Goal: Task Accomplishment & Management: Manage account settings

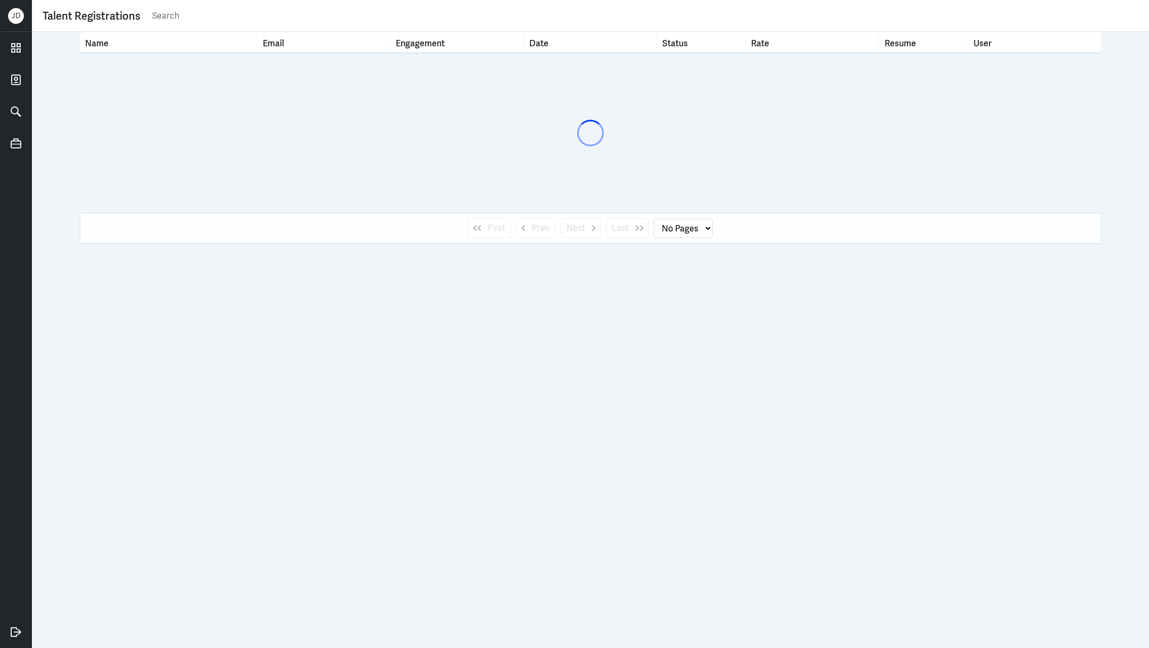
select select "1"
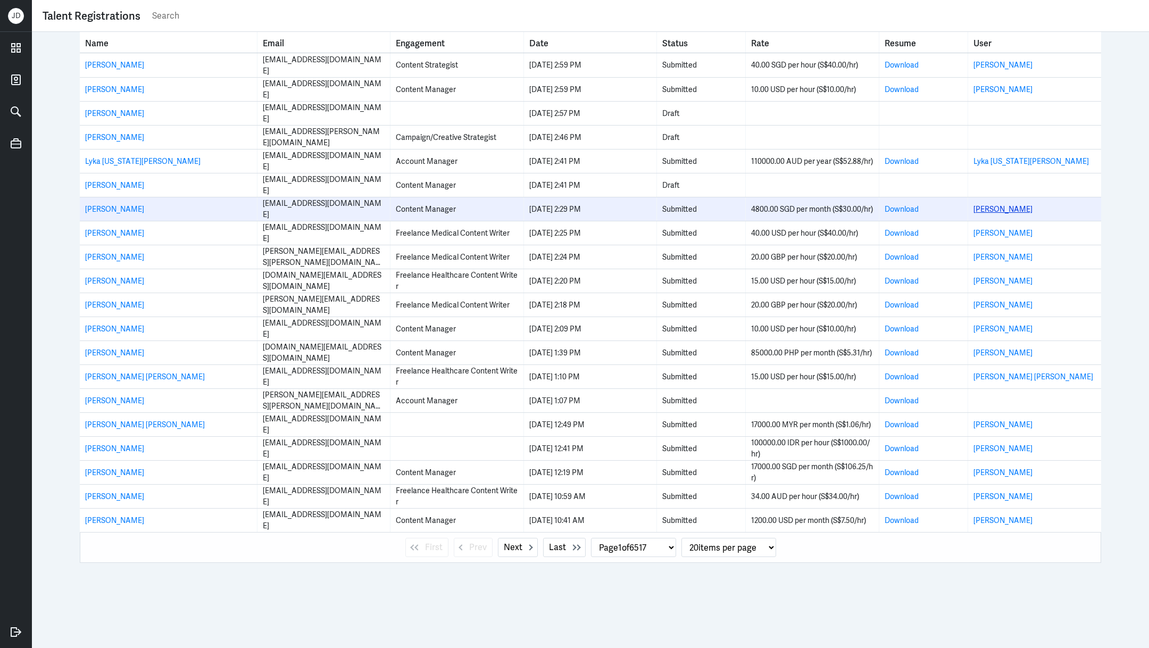
click at [1005, 212] on link "Shee Fang Ling" at bounding box center [1002, 209] width 59 height 10
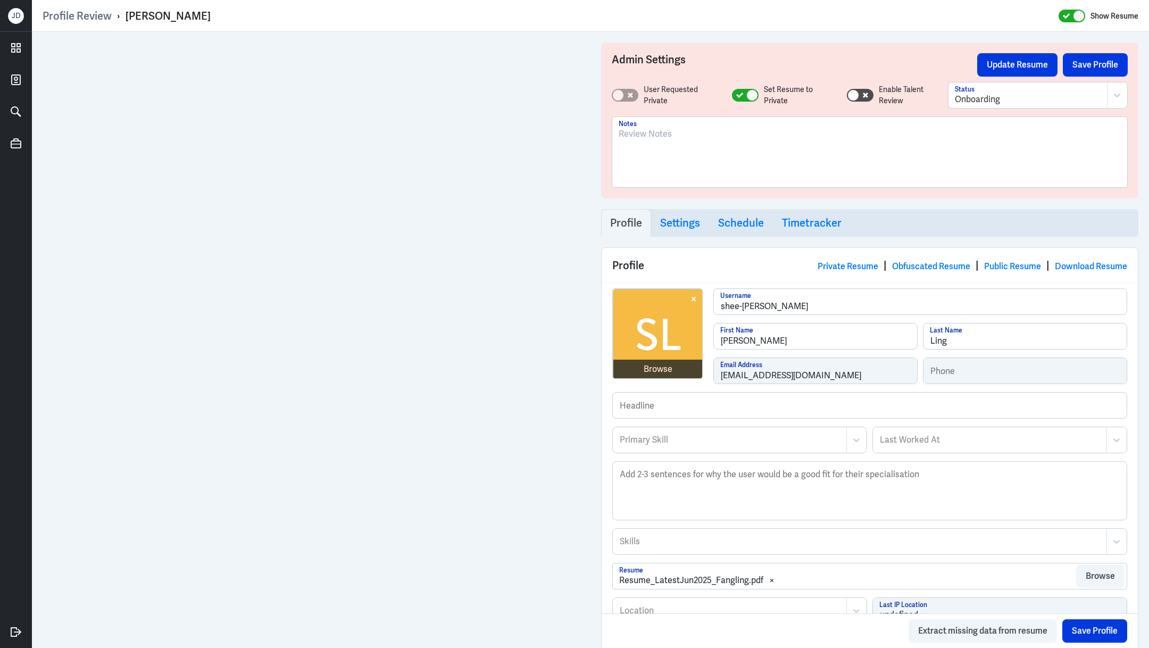
click at [734, 438] on div at bounding box center [730, 440] width 222 height 13
type input "Account manage"
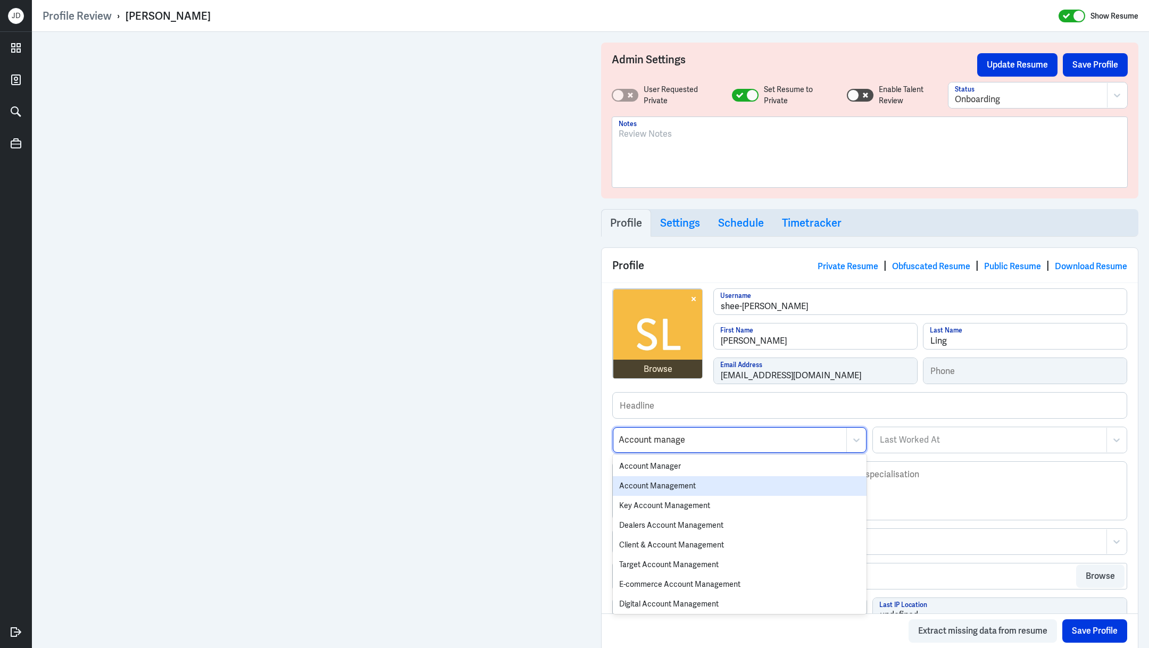
click at [694, 480] on div "Account Management" at bounding box center [740, 486] width 254 height 20
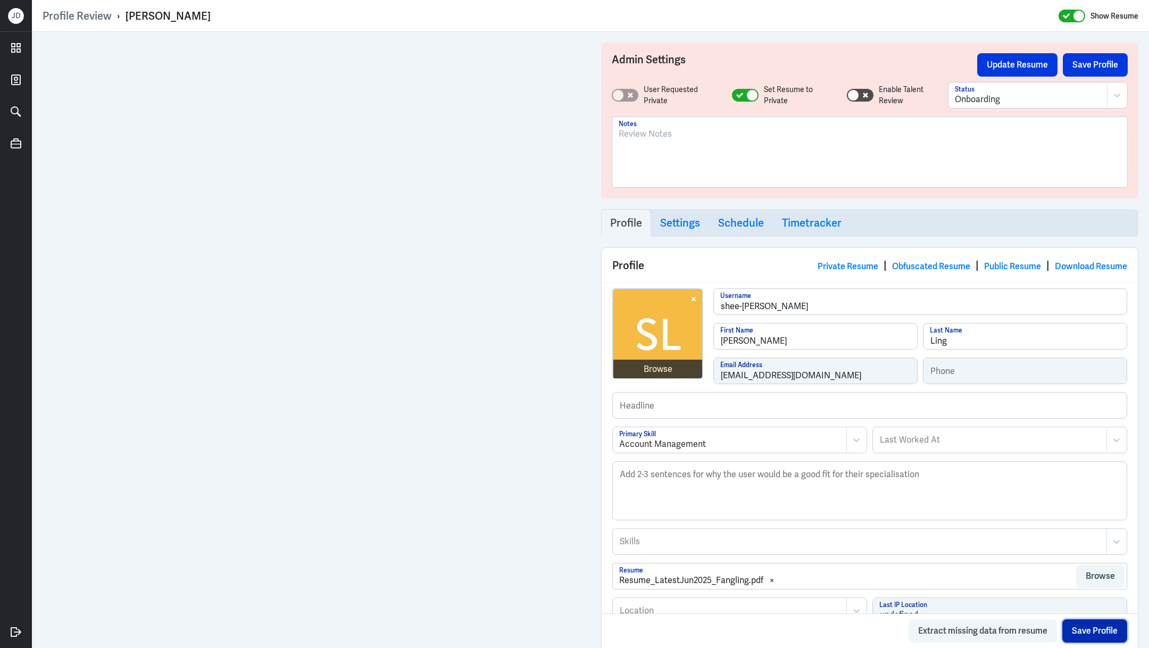
click at [1114, 629] on button "Save Profile" at bounding box center [1094, 630] width 65 height 23
click at [677, 169] on div at bounding box center [870, 156] width 502 height 57
click at [660, 134] on p "SG based; Account Management exp and worked for Construct Digital." at bounding box center [870, 134] width 502 height 13
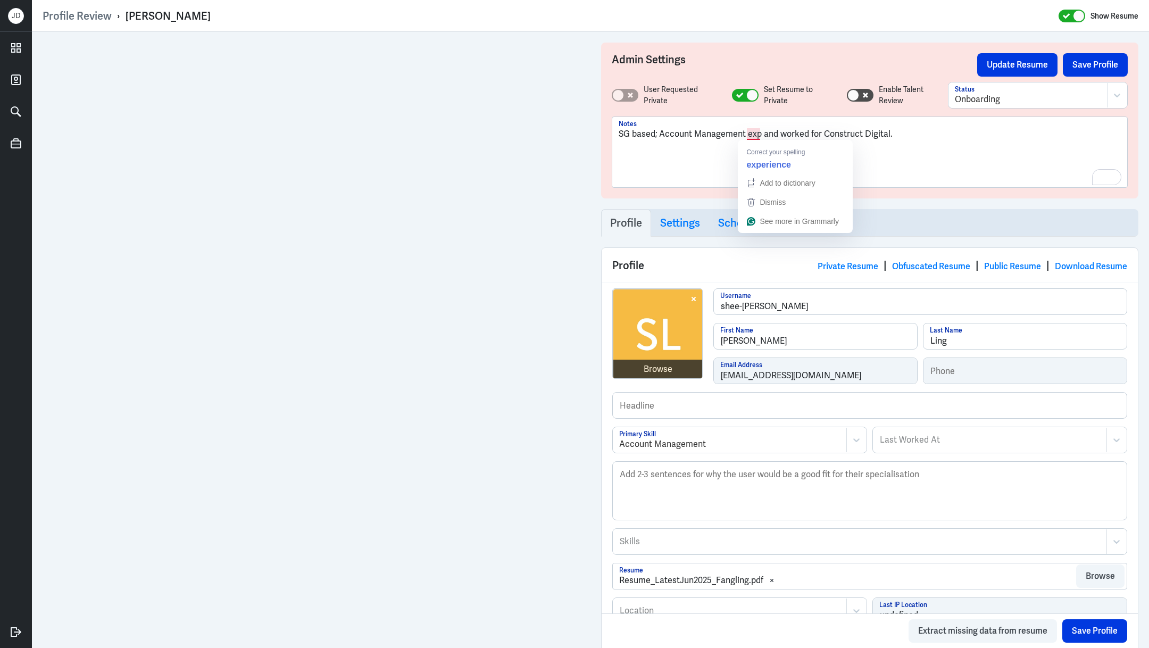
click at [890, 133] on p "SG based; Account Management exp and worked for Construct Digital." at bounding box center [870, 134] width 502 height 13
click at [910, 134] on p "SG based; Account Management exp and worked for Construct Digital." at bounding box center [870, 134] width 502 height 13
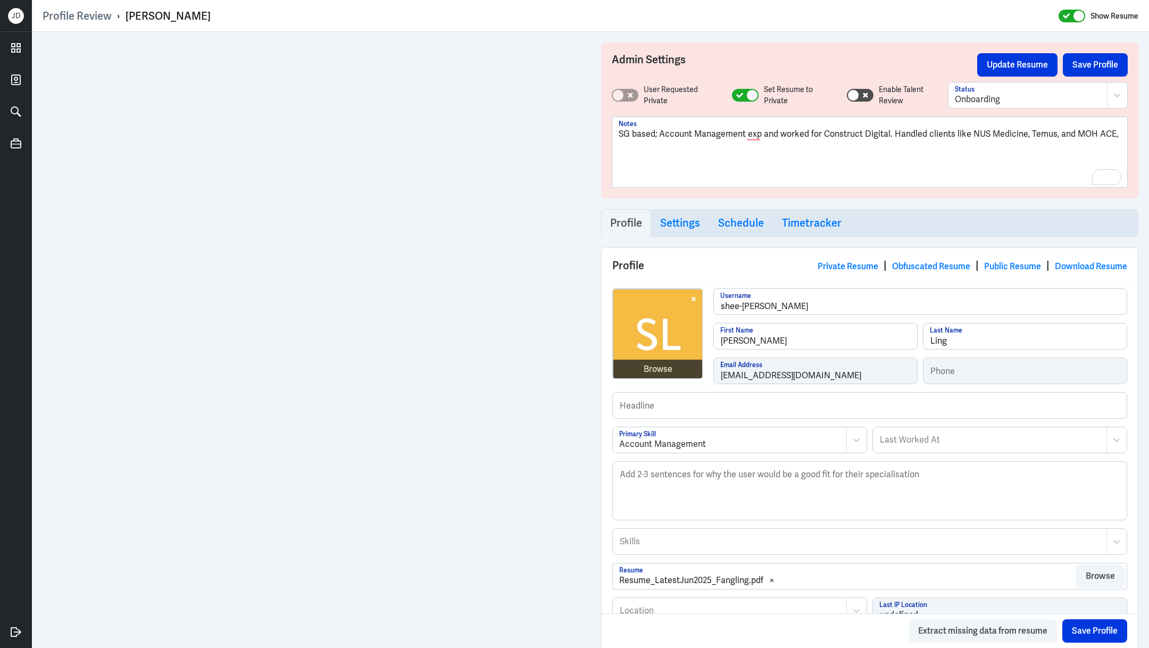
click at [1054, 132] on p "SG based; Account Management exp and worked for Construct Digital. Handled clie…" at bounding box center [870, 134] width 502 height 13
click at [709, 146] on p "SG based; Account Management exp and worked for Construct Digital. Handled clie…" at bounding box center [870, 141] width 502 height 26
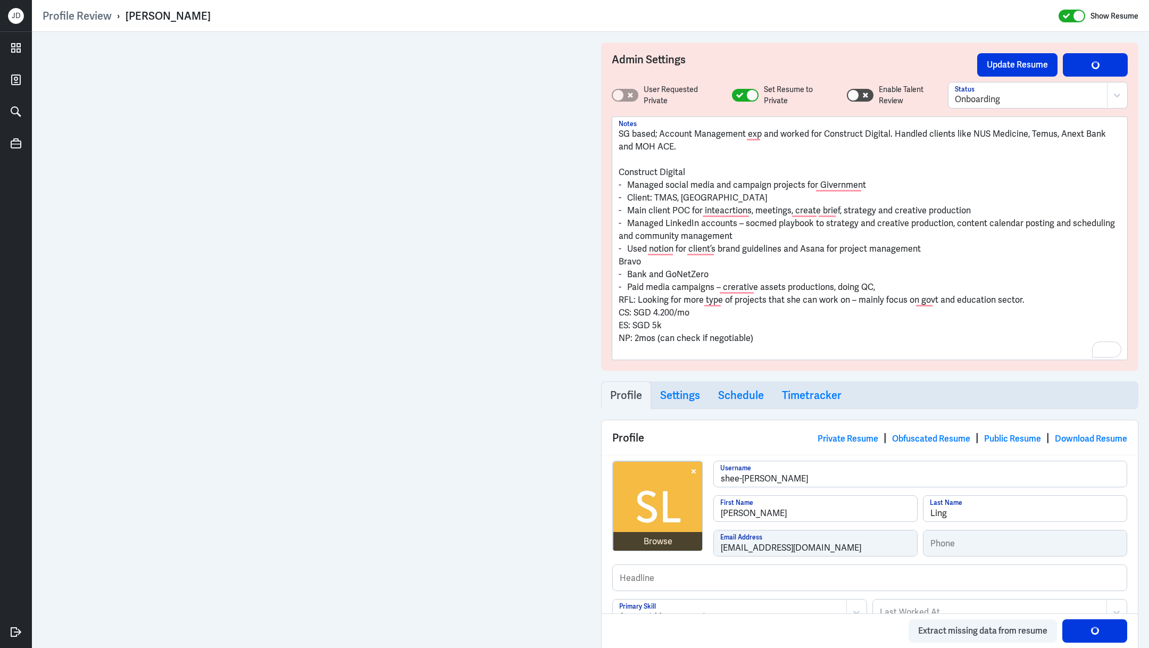
click at [918, 284] on p "- Paid media campaigns – crerative assets productions, doing QC," at bounding box center [870, 287] width 502 height 13
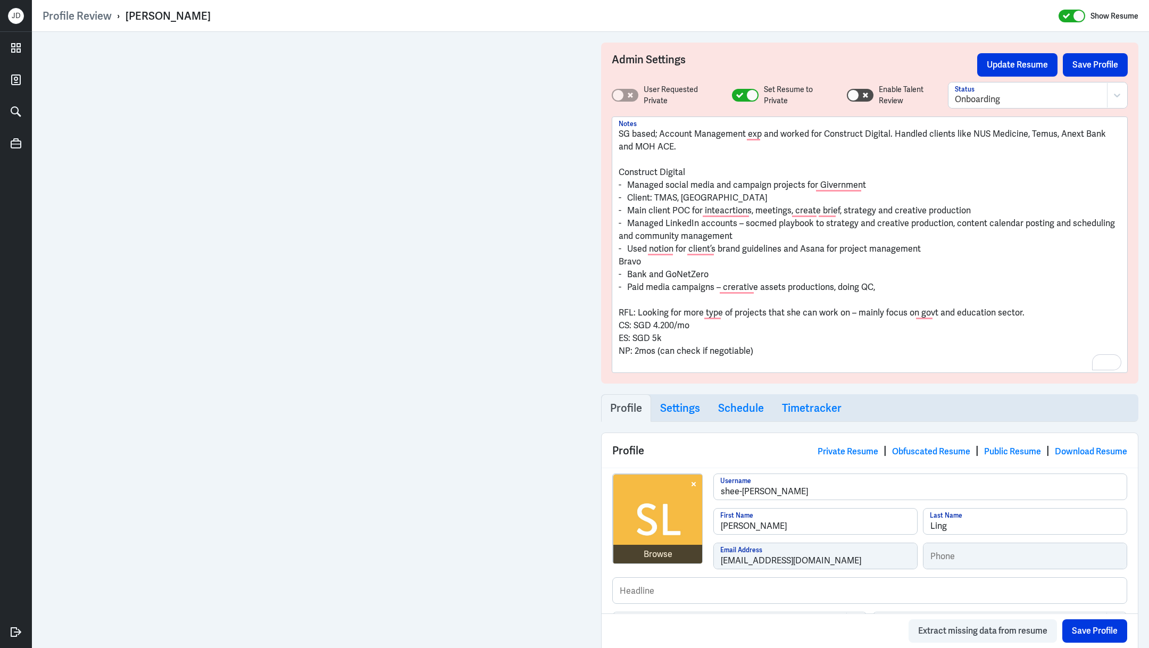
click at [657, 363] on p "To enrich screen reader interactions, please activate Accessibility in Grammarl…" at bounding box center [870, 363] width 502 height 13
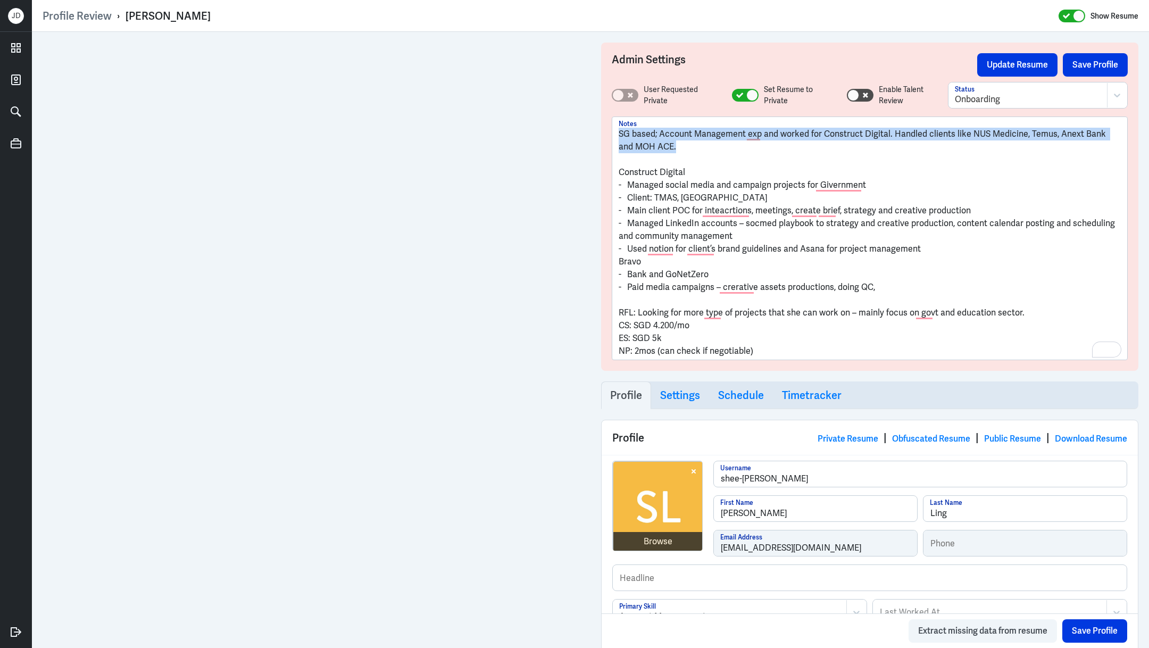
drag, startPoint x: 686, startPoint y: 152, endPoint x: 585, endPoint y: 105, distance: 111.1
click at [585, 105] on div "Admin Settings Update Resume Save Profile User Requested Private Set Resume to …" at bounding box center [590, 593] width 1117 height 1122
copy p "SG based; Account Management exp and worked for Construct Digital. Handled clie…"
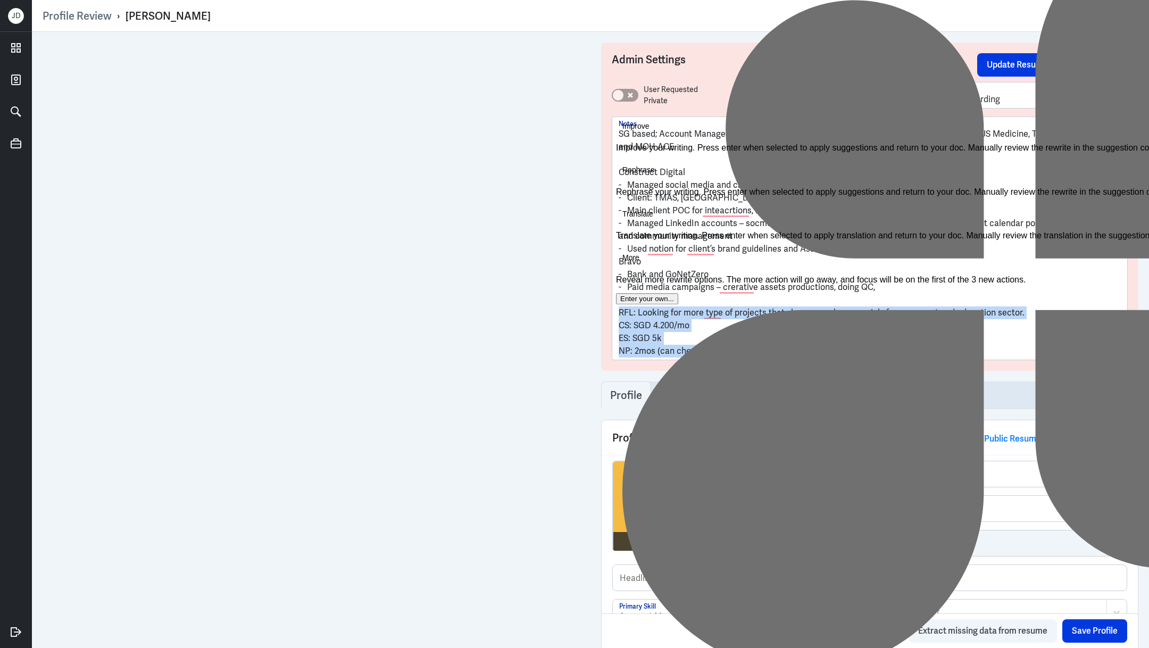
drag, startPoint x: 766, startPoint y: 348, endPoint x: 606, endPoint y: 313, distance: 163.9
click at [606, 313] on div "Profile Review › [PERSON_NAME] Show Resume Admin Settings Update Resume Save Pr…" at bounding box center [590, 324] width 1117 height 648
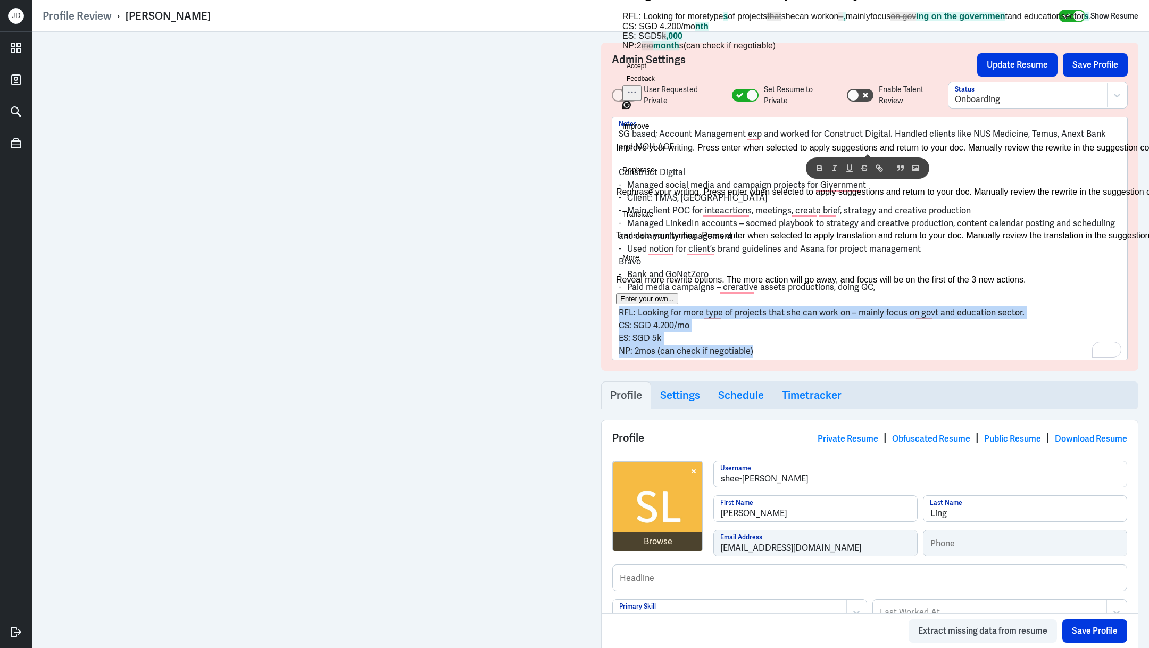
copy div "RFL: Looking for more type of projects that she can work on – mainly focus on g…"
